Goal: Task Accomplishment & Management: Complete application form

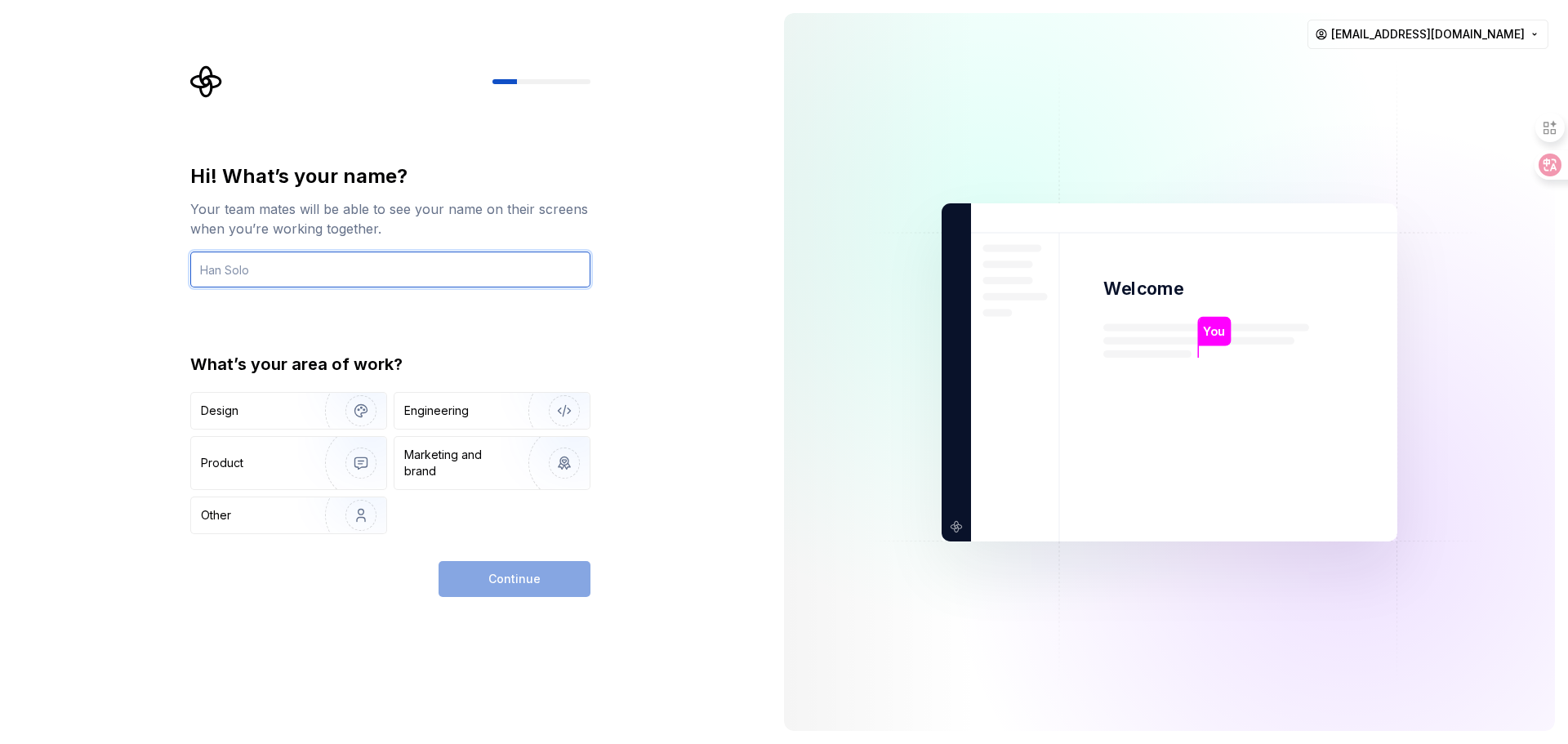
click at [299, 264] on input "text" at bounding box center [390, 269] width 400 height 36
type input "DJAMEL"
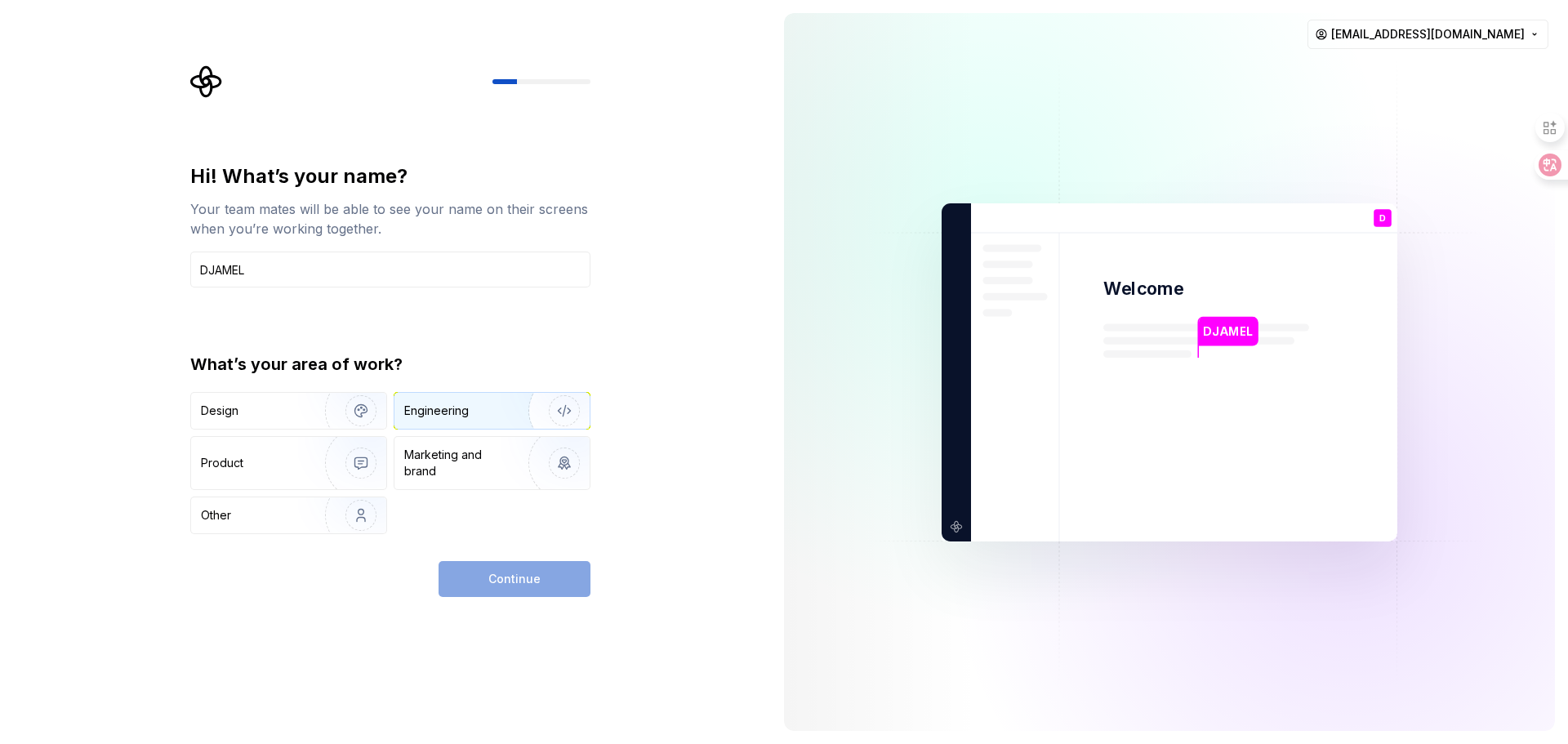
click at [422, 413] on div "Engineering" at bounding box center [436, 411] width 64 height 16
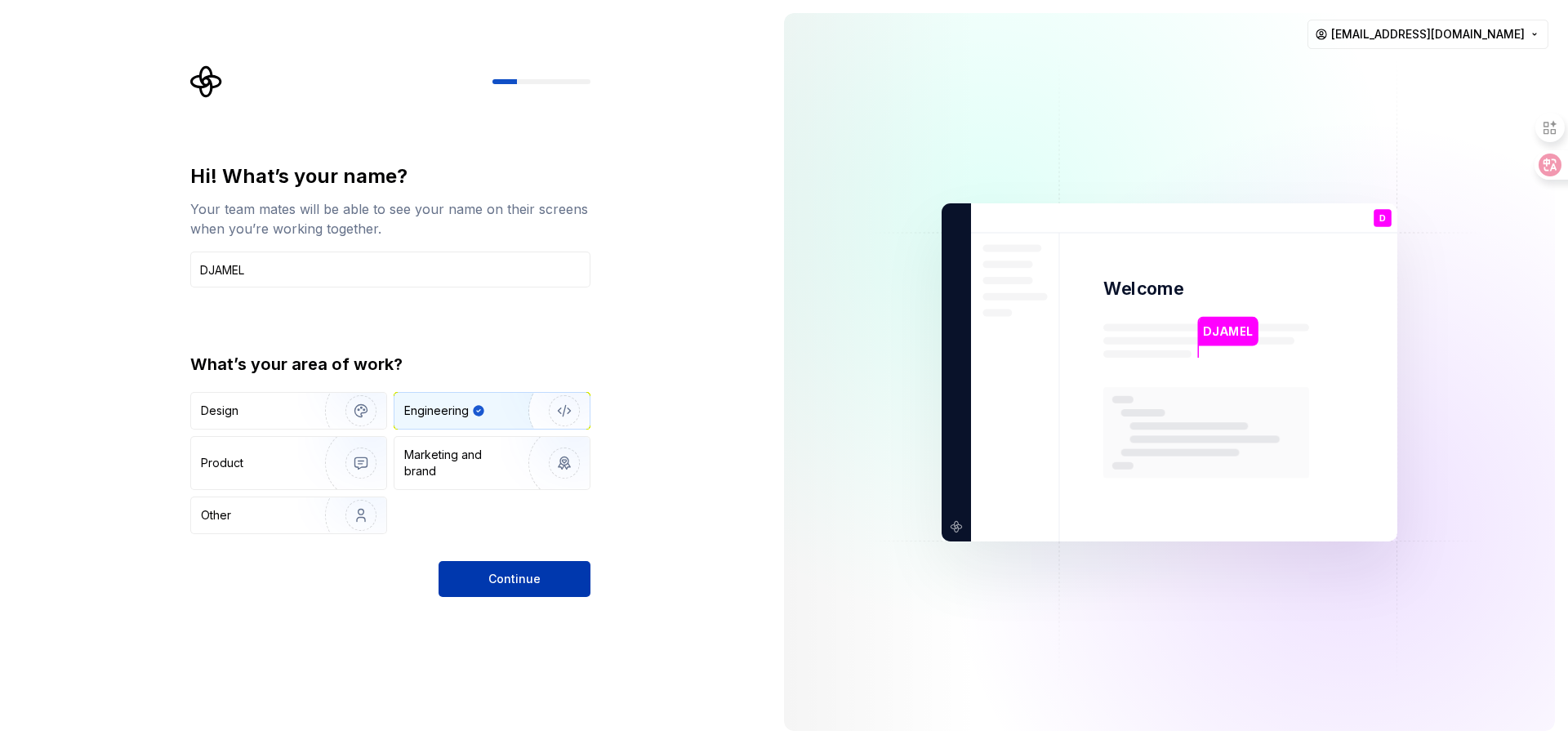
click at [516, 581] on span "Continue" at bounding box center [514, 579] width 52 height 16
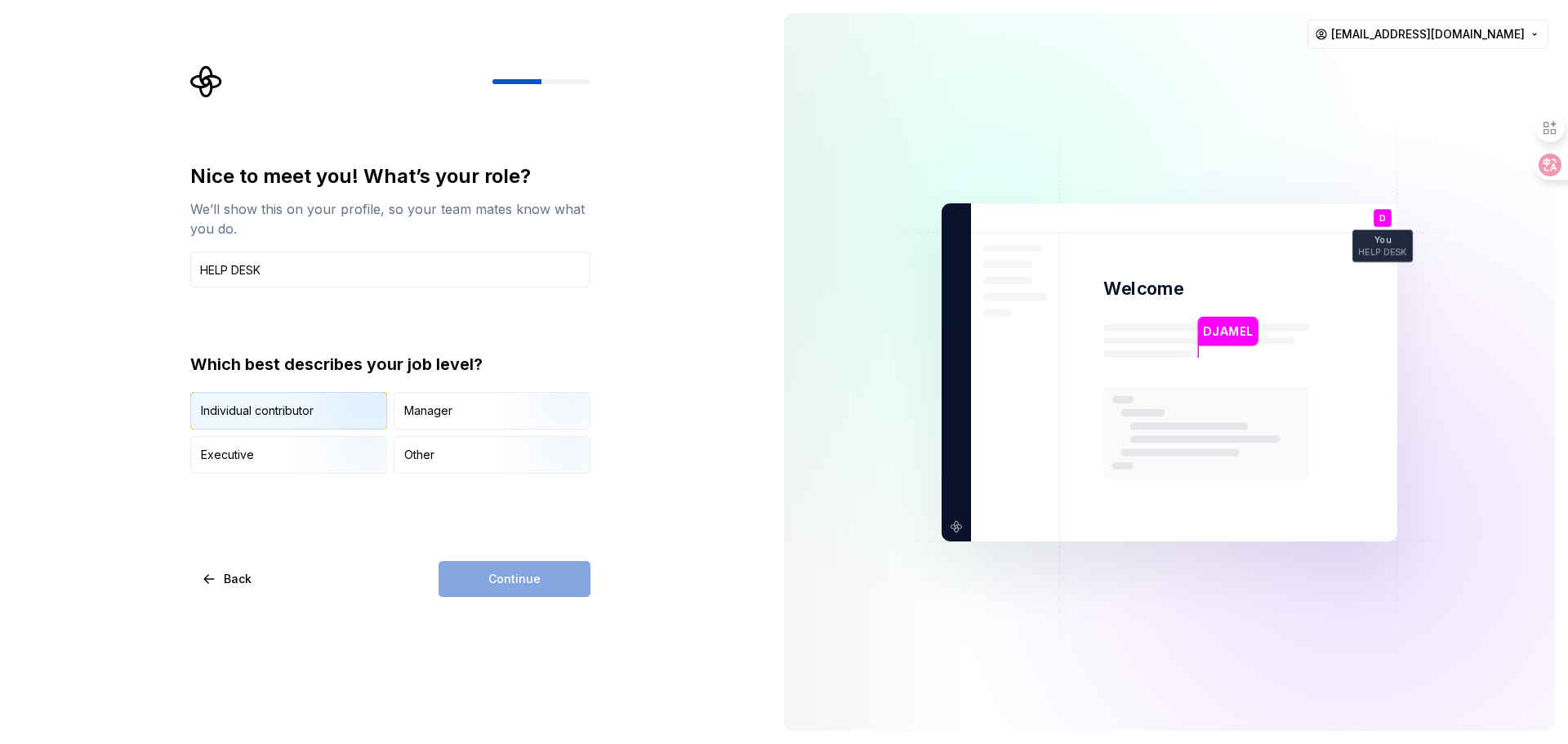
type input "HELP DESK"
click at [303, 413] on img "button" at bounding box center [347, 430] width 105 height 110
click at [483, 583] on button "Continue" at bounding box center [514, 579] width 151 height 36
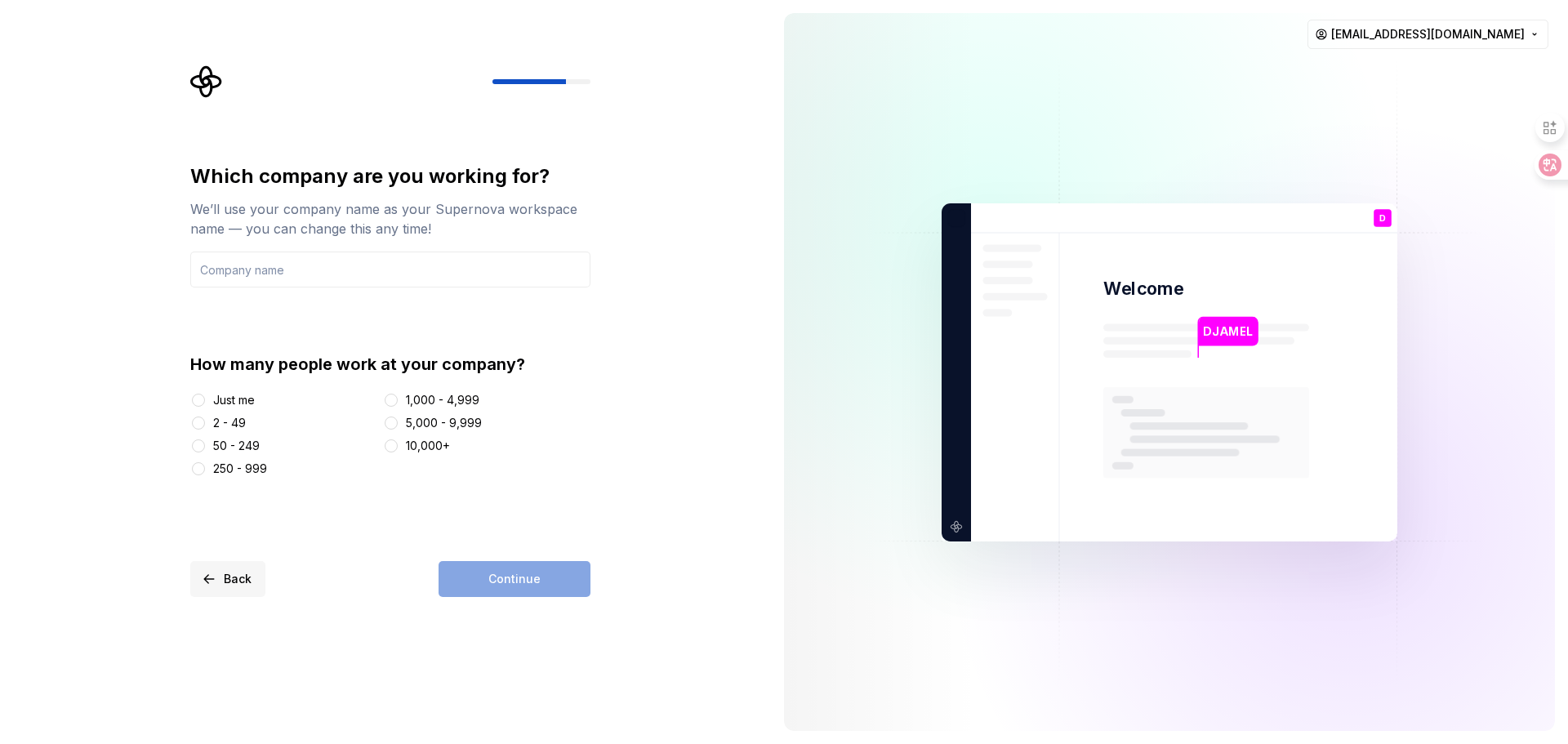
click at [239, 576] on span "Back" at bounding box center [238, 579] width 28 height 16
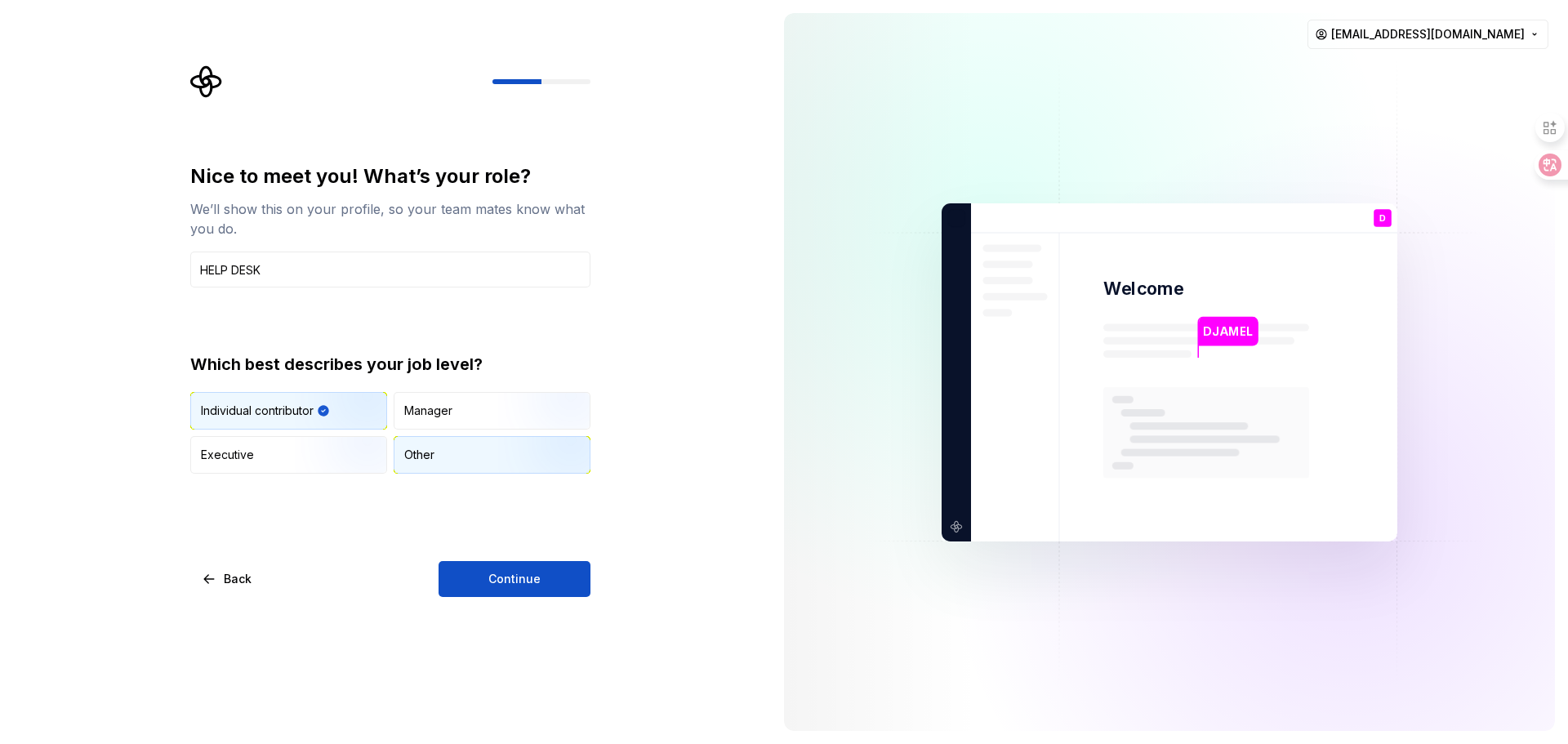
click at [450, 446] on div "Other" at bounding box center [491, 454] width 195 height 36
click at [527, 590] on button "Continue" at bounding box center [514, 579] width 151 height 36
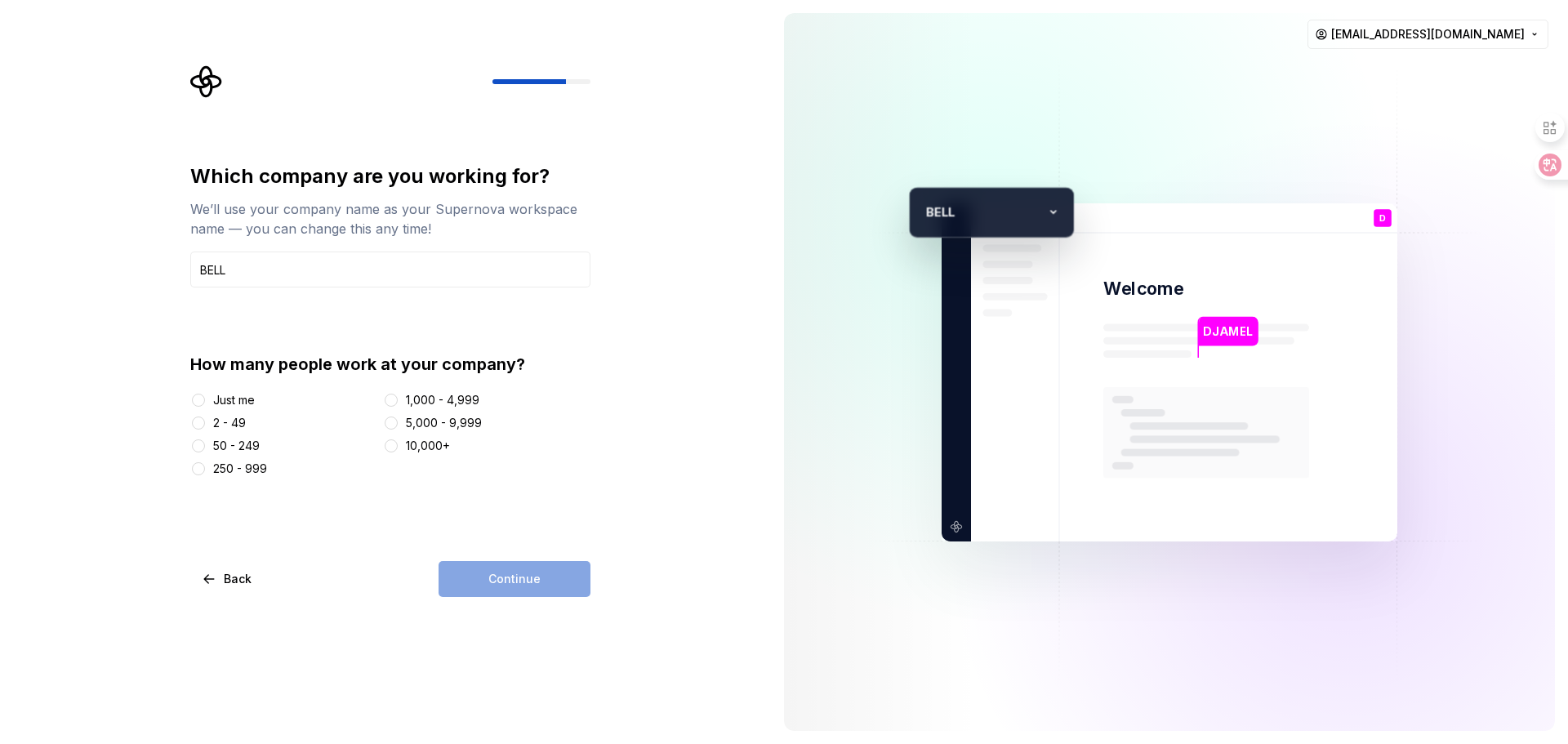
type input "BELL"
click at [240, 466] on div "250 - 999" at bounding box center [240, 468] width 53 height 16
click at [205, 466] on button "250 - 999" at bounding box center [198, 468] width 13 height 13
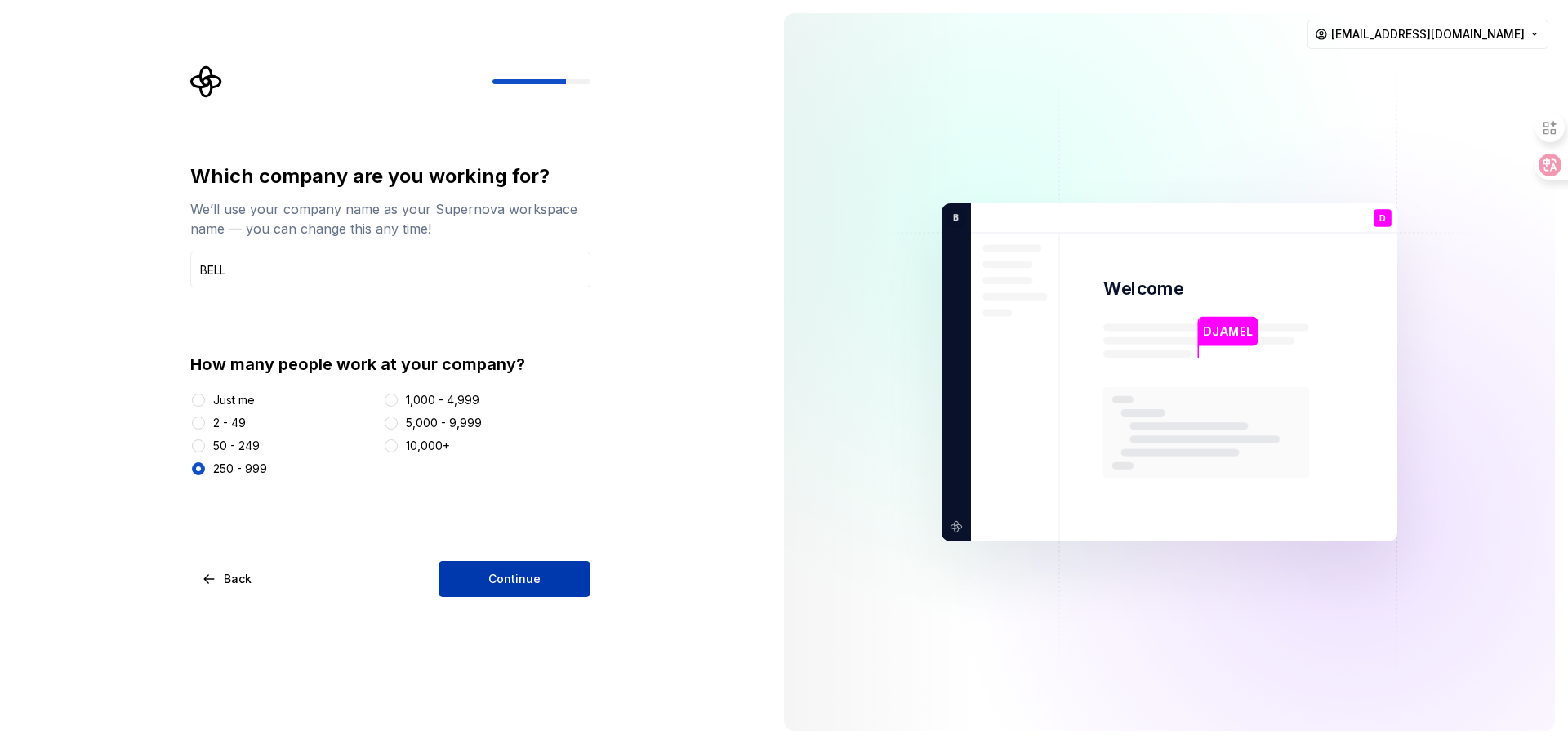
click at [483, 586] on button "Continue" at bounding box center [514, 579] width 151 height 36
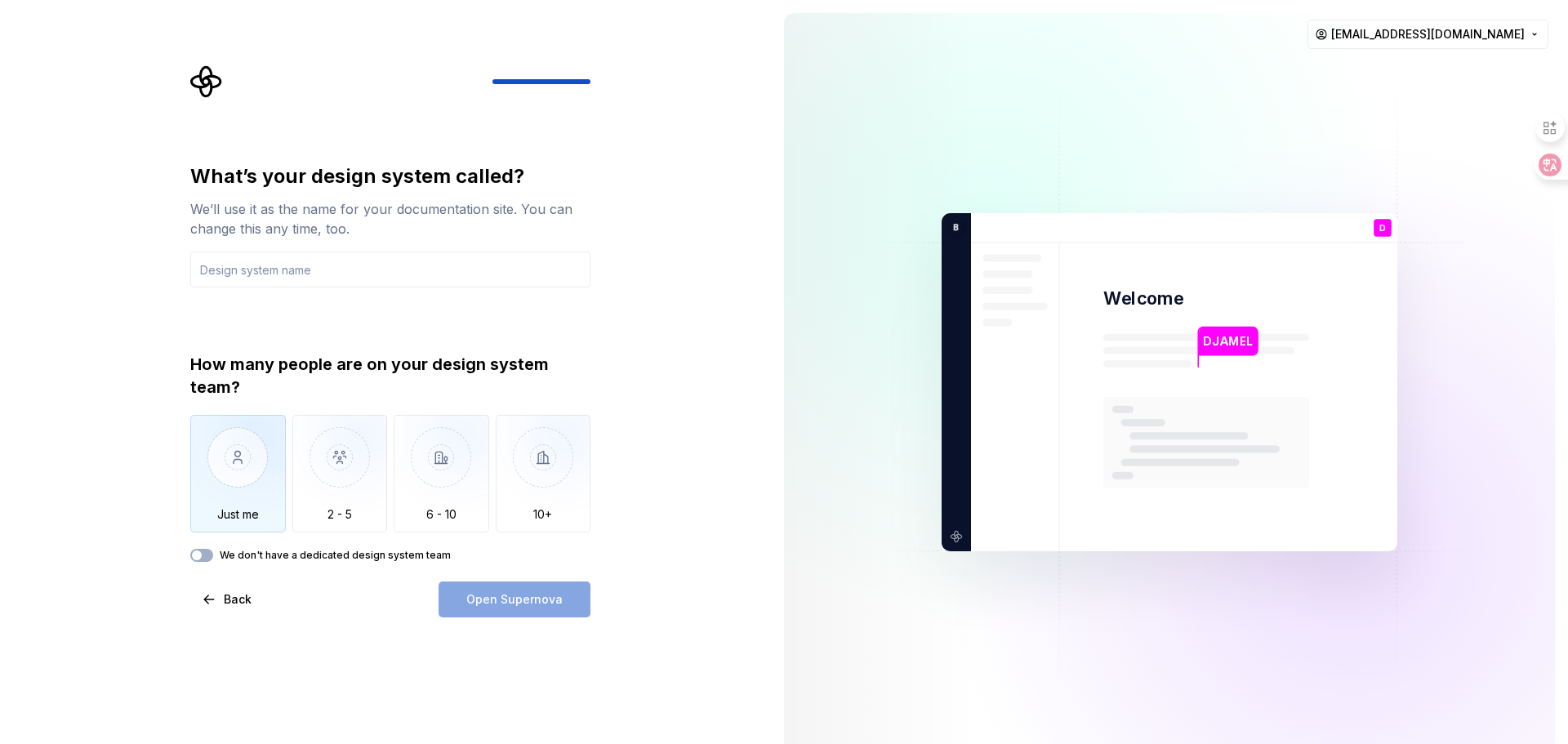
click at [237, 450] on img "button" at bounding box center [238, 469] width 96 height 110
click at [187, 213] on div "What’s your design system called? We’ll use it as the name for your documentati…" at bounding box center [395, 341] width 430 height 552
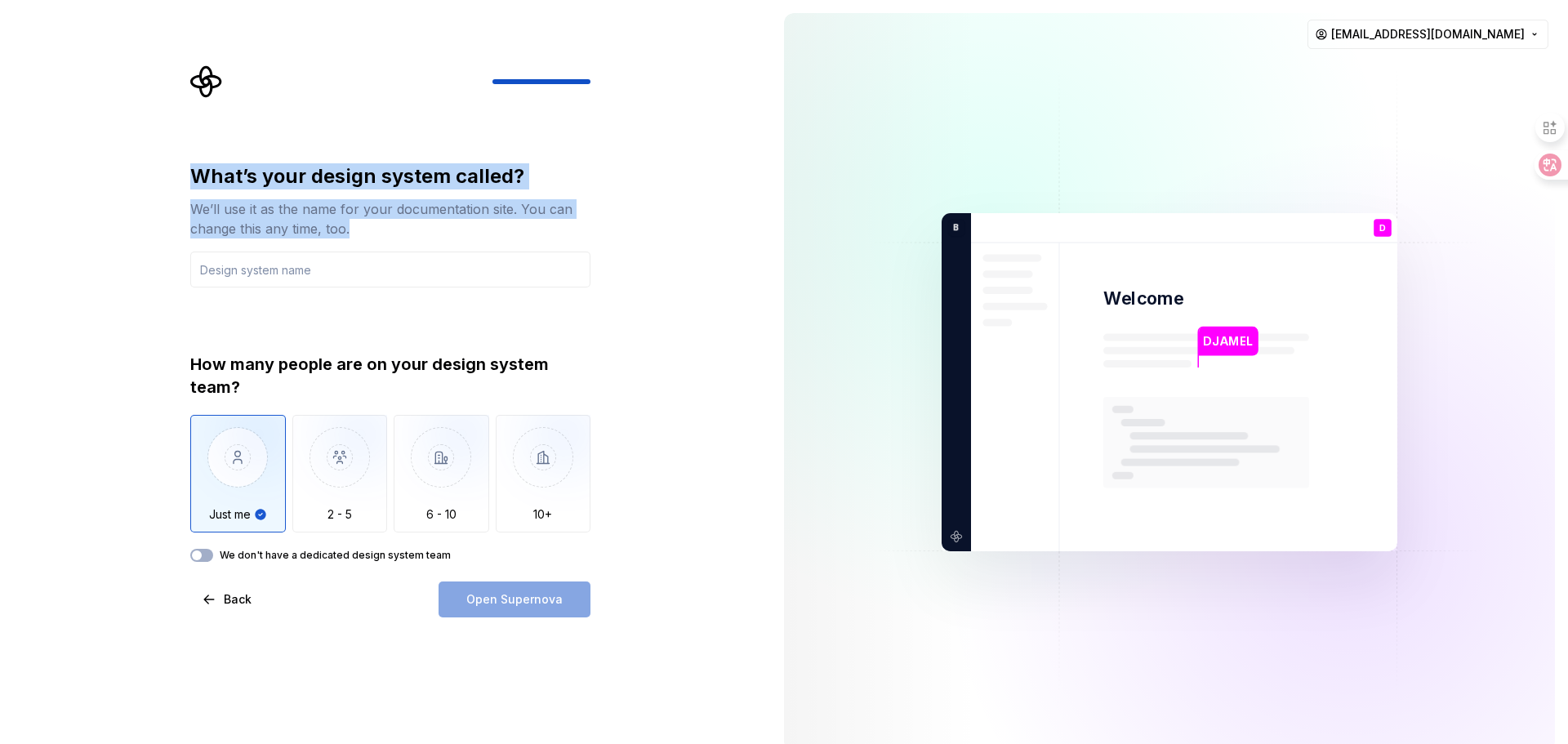
drag, startPoint x: 192, startPoint y: 179, endPoint x: 359, endPoint y: 227, distance: 173.8
click at [359, 227] on div "What’s your design system called? We’ll use it as the name for your documentati…" at bounding box center [390, 201] width 400 height 75
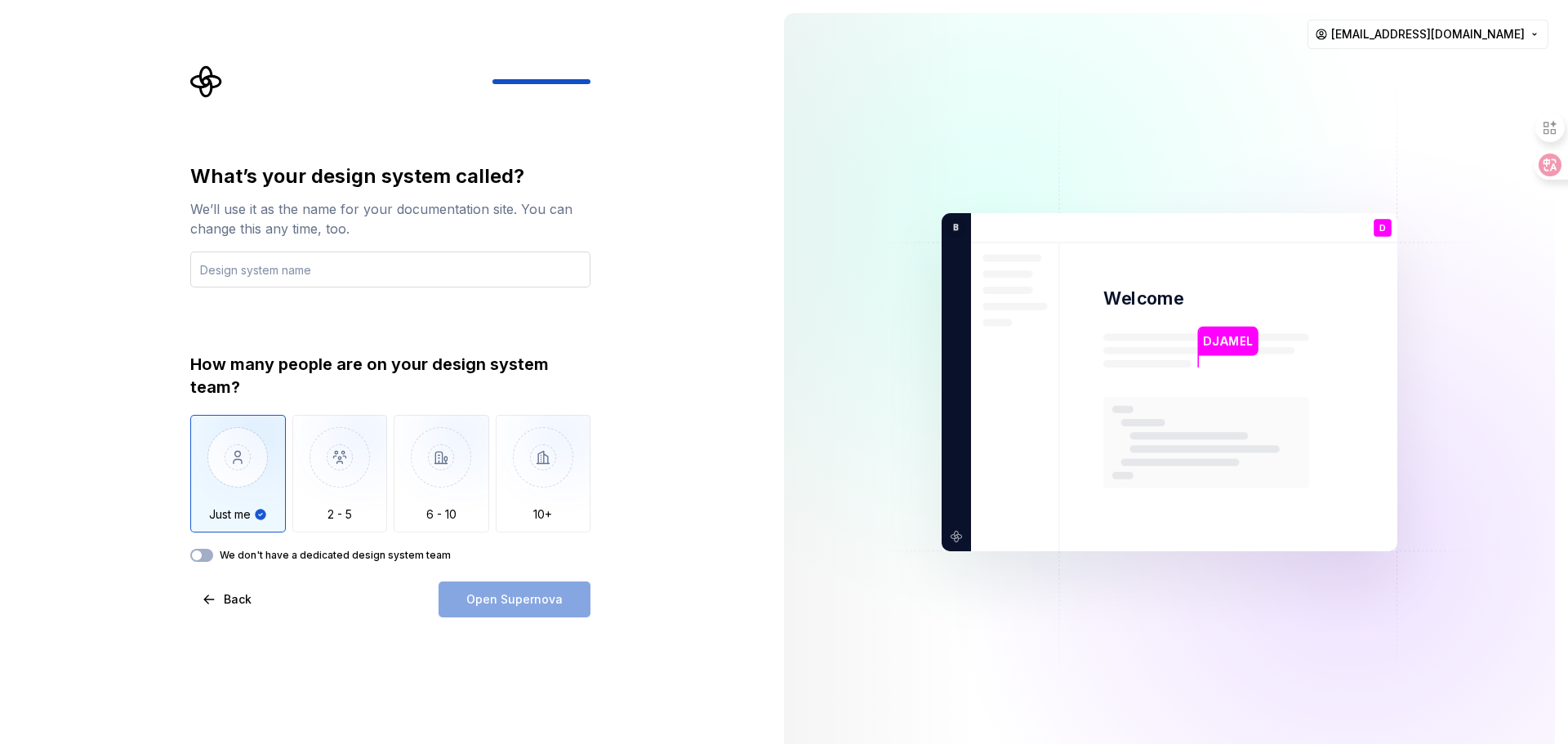
click at [283, 268] on input "text" at bounding box center [390, 269] width 400 height 36
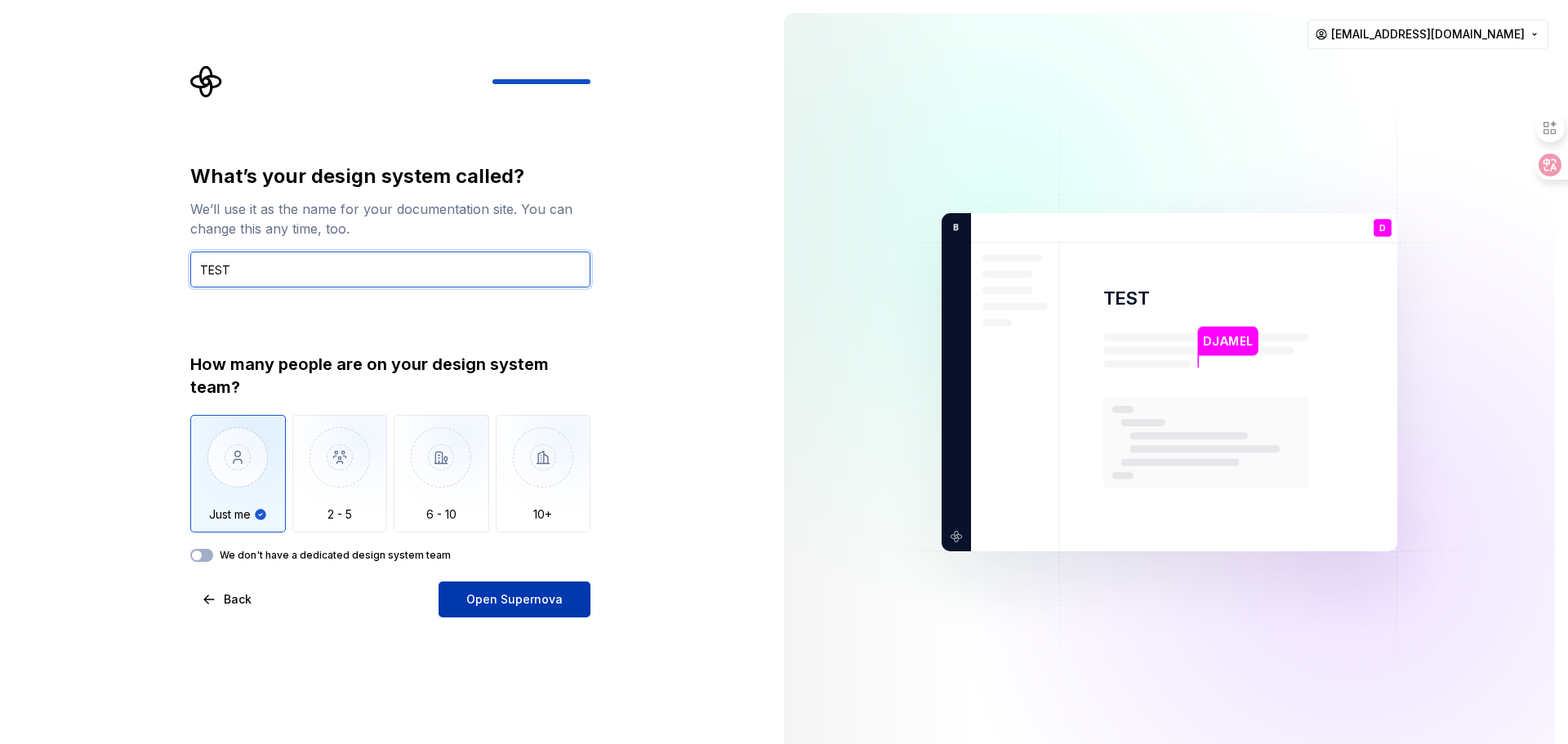
type input "TEST"
click at [515, 604] on span "Open Supernova" at bounding box center [514, 599] width 96 height 16
